Goal: Task Accomplishment & Management: Manage account settings

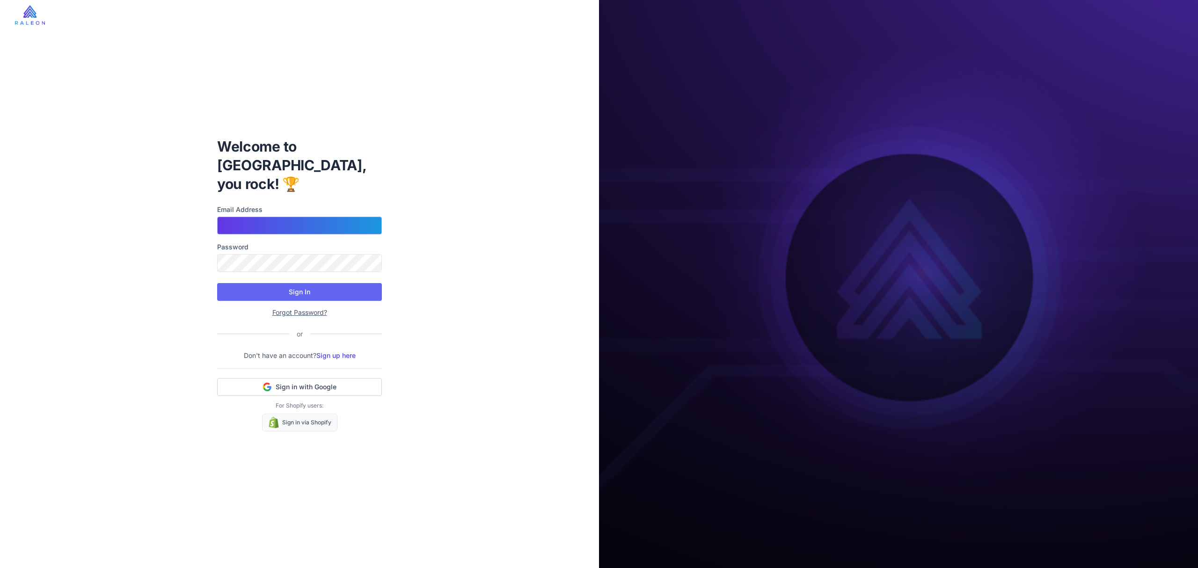
click at [317, 224] on input "Email Address" at bounding box center [299, 226] width 165 height 18
click at [316, 222] on input "Email Address" at bounding box center [299, 226] width 165 height 18
click at [460, 392] on div "Welcome to Raleon, you rock! 🏆 Email Address Password Sign In Forgot Password? …" at bounding box center [299, 284] width 599 height 568
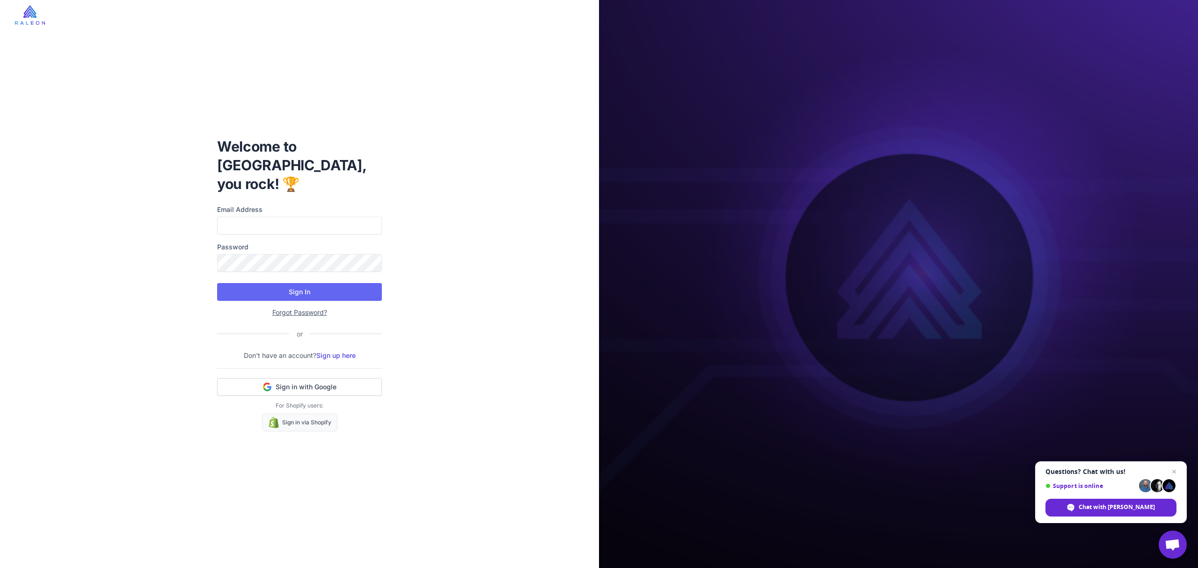
click at [285, 205] on label "Email Address" at bounding box center [299, 210] width 165 height 10
click at [285, 217] on input "Email Address" at bounding box center [299, 226] width 165 height 18
click at [279, 217] on input "Email Address" at bounding box center [299, 226] width 165 height 18
click at [361, 380] on button "Sign in with Google" at bounding box center [299, 387] width 165 height 18
click at [305, 229] on div "Email Address Password" at bounding box center [299, 238] width 165 height 67
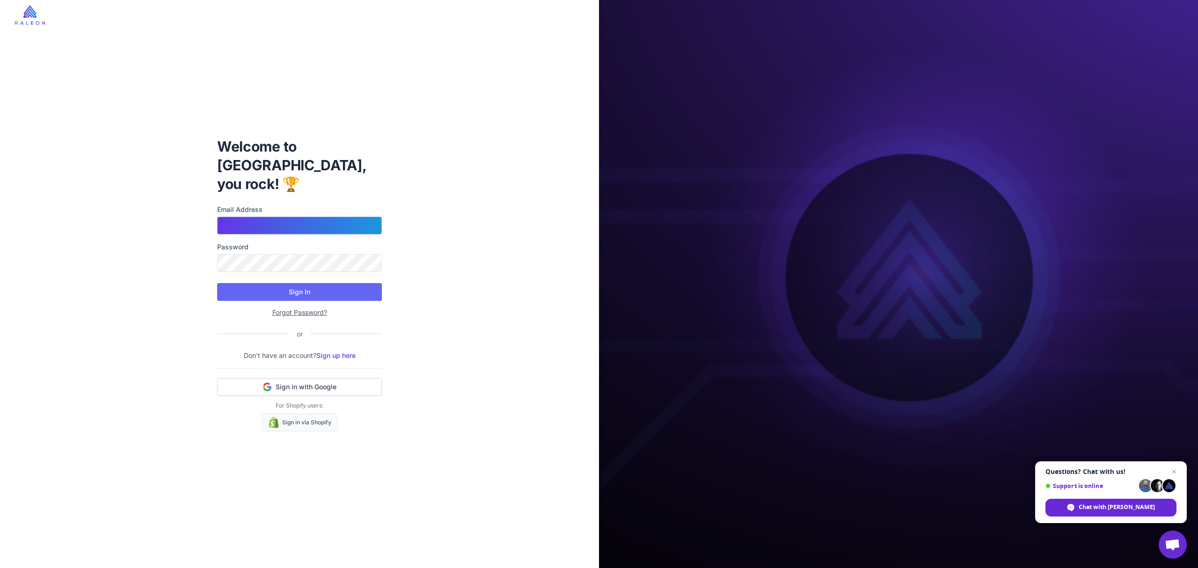
click at [306, 218] on input "Email Address" at bounding box center [299, 226] width 165 height 18
click at [326, 382] on span "Sign in with Google" at bounding box center [306, 386] width 61 height 9
click at [329, 220] on input "Email Address" at bounding box center [299, 226] width 165 height 18
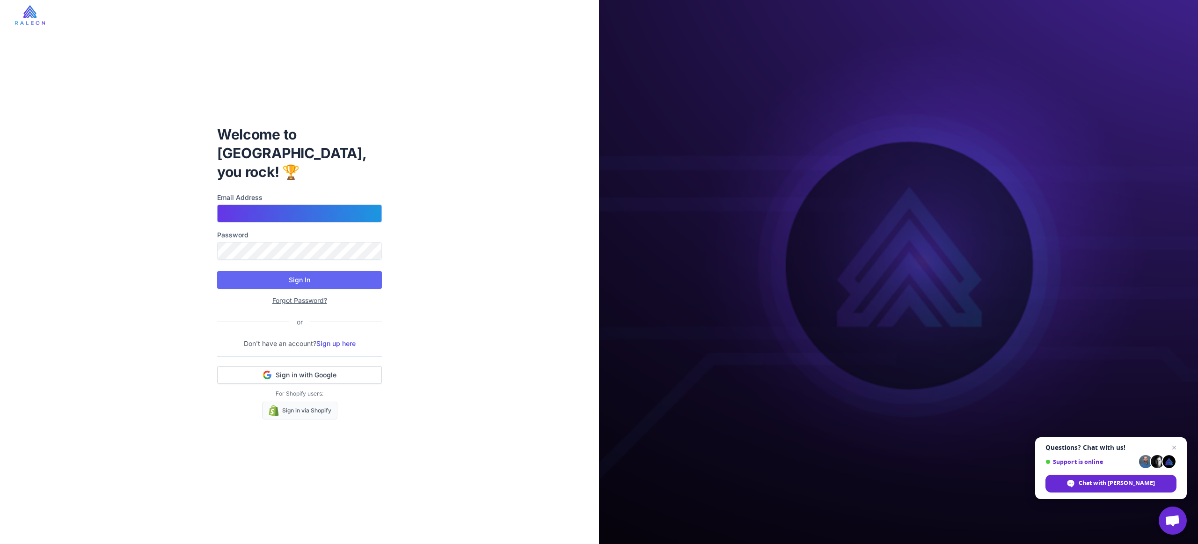
click at [0, 0] on com-1password-button at bounding box center [0, 0] width 0 height 0
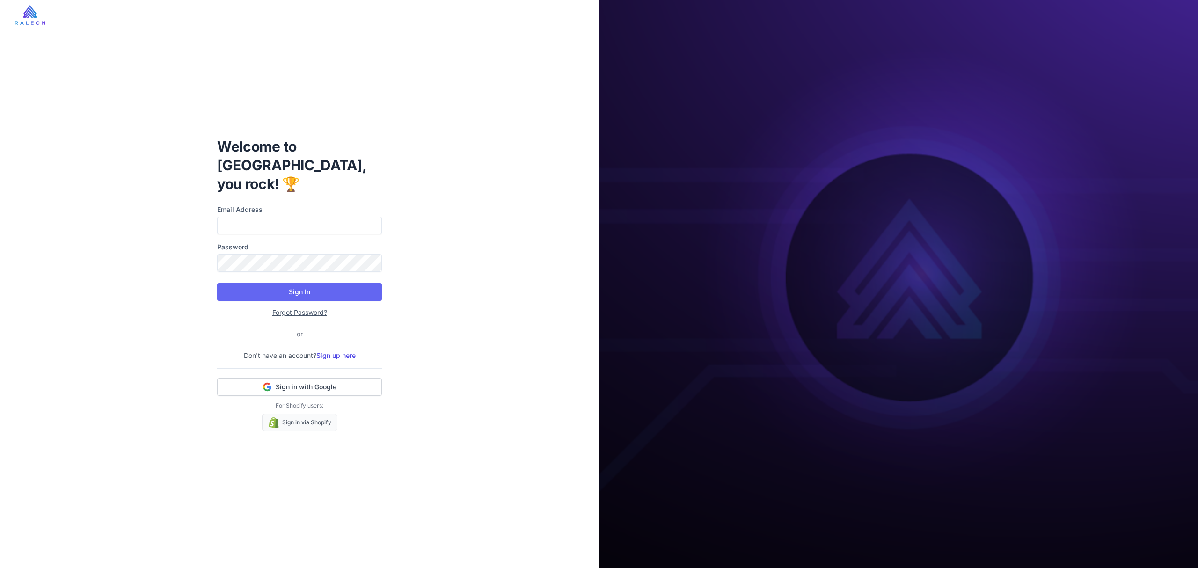
type input "**********"
